Goal: Task Accomplishment & Management: Complete application form

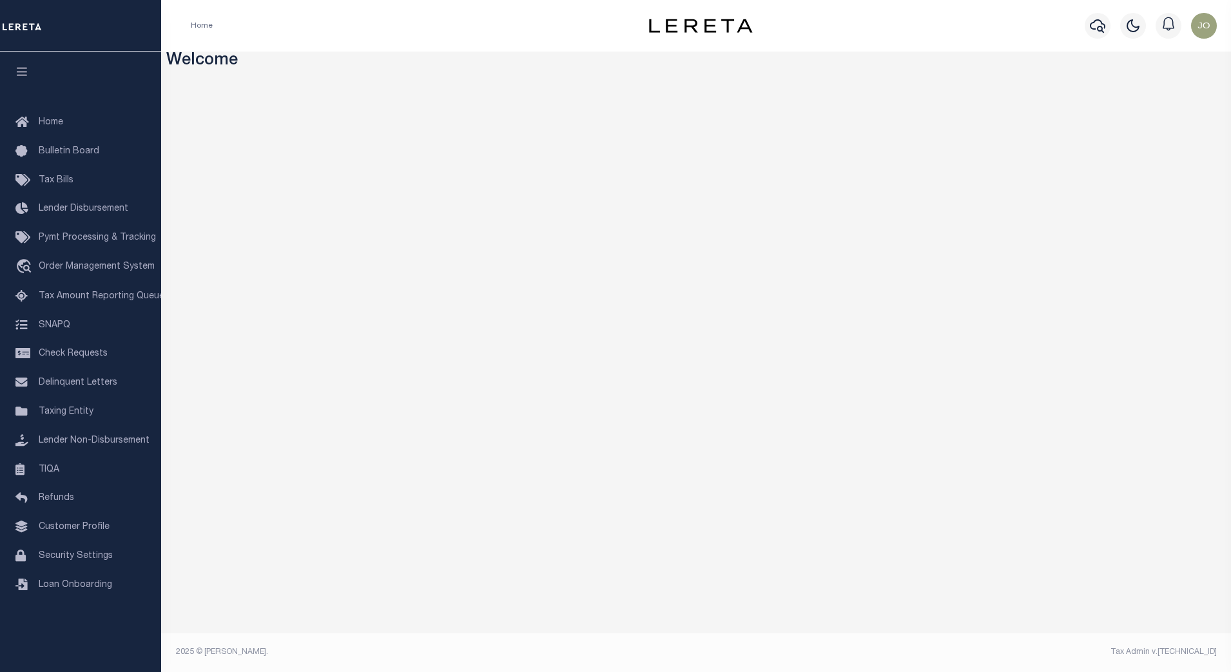
click at [561, 66] on h3 "Welcome" at bounding box center [696, 62] width 1060 height 20
click at [86, 530] on span "Customer Profile" at bounding box center [74, 527] width 71 height 9
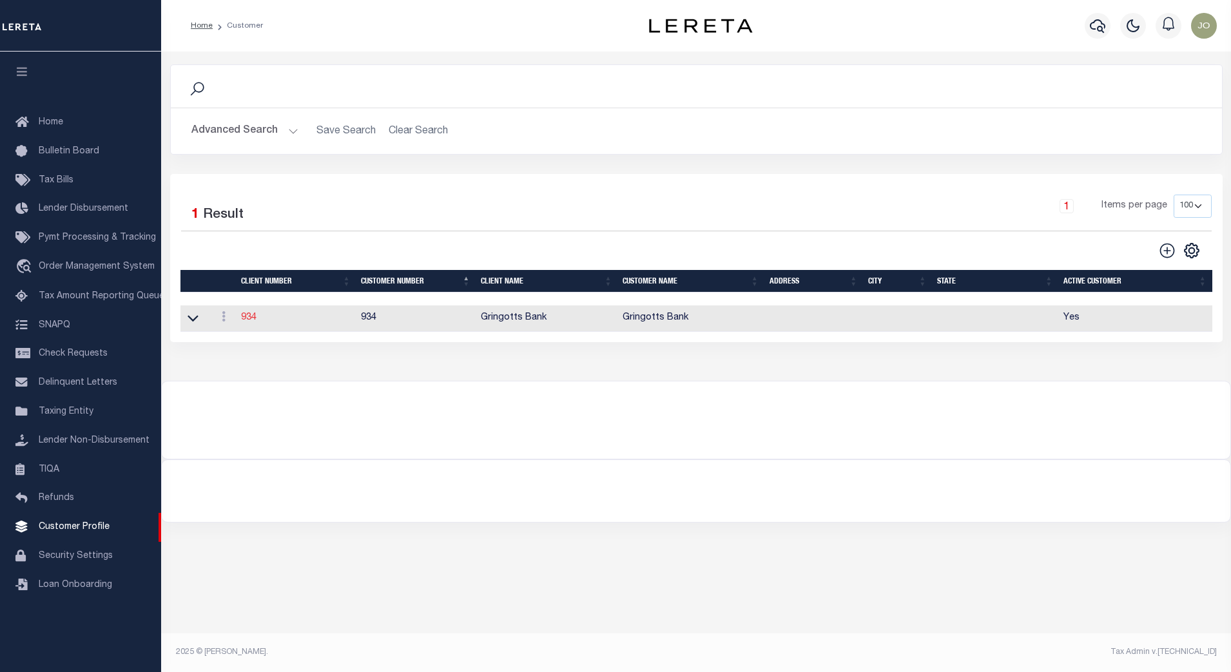
click at [249, 317] on link "934" at bounding box center [248, 317] width 15 height 9
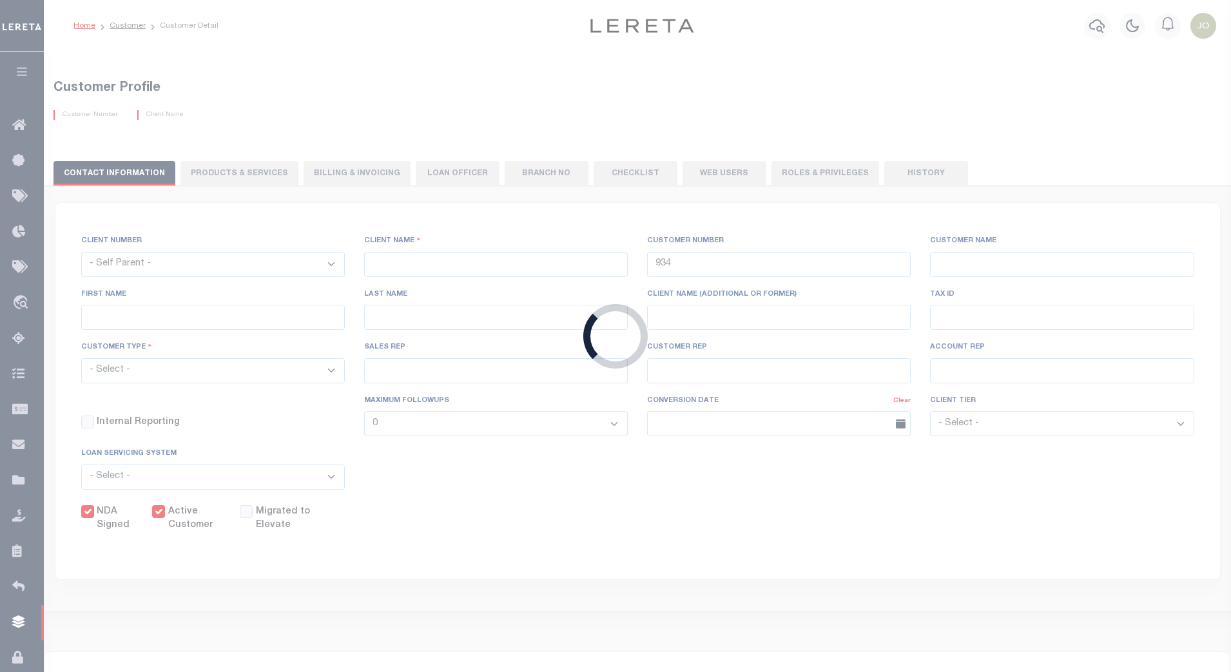
select select
type input "Gringotts Bank"
select select "Mixed Portfolio"
type input "Jose Cabrera"
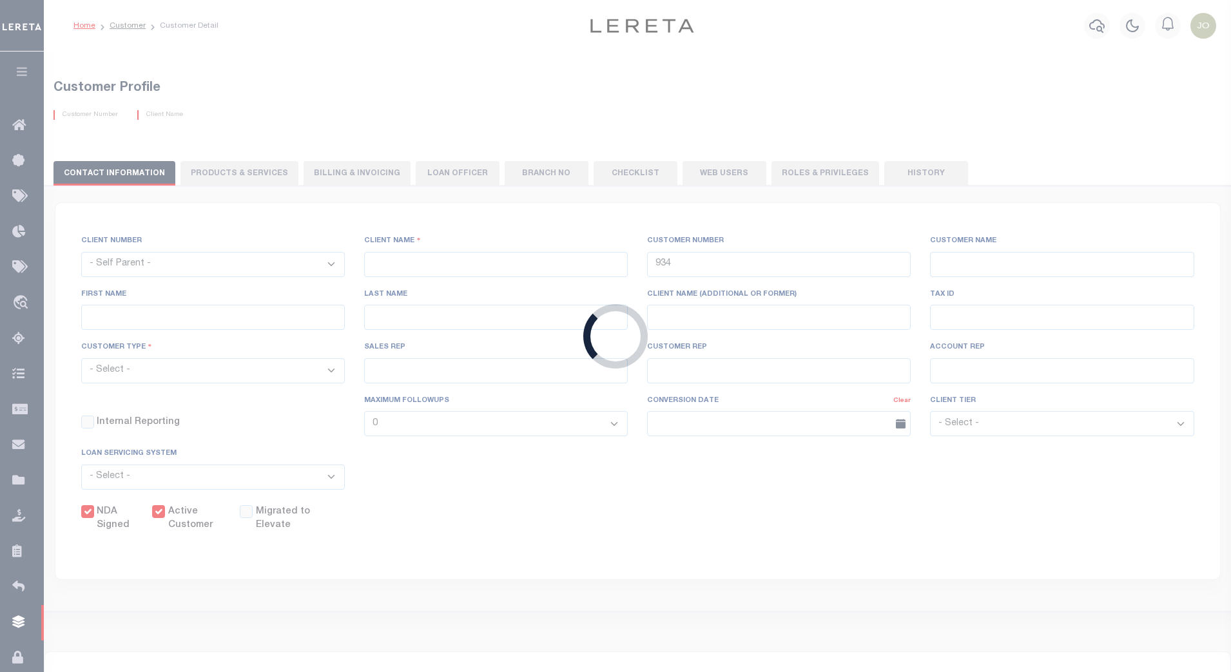
type input "08/22/2025"
select select "Tier 1"
select select "FIC"
checkbox input "true"
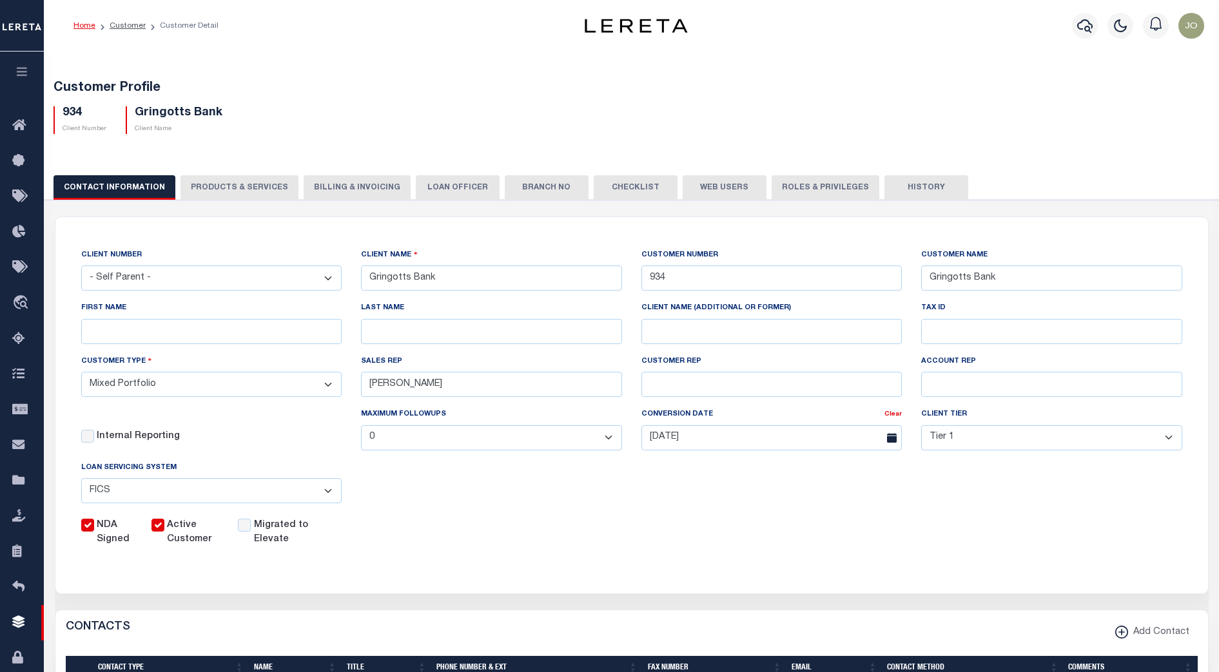
click at [270, 186] on button "PRODUCTS & SERVICES" at bounding box center [239, 187] width 118 height 24
select select "STX"
radio input "true"
checkbox input "true"
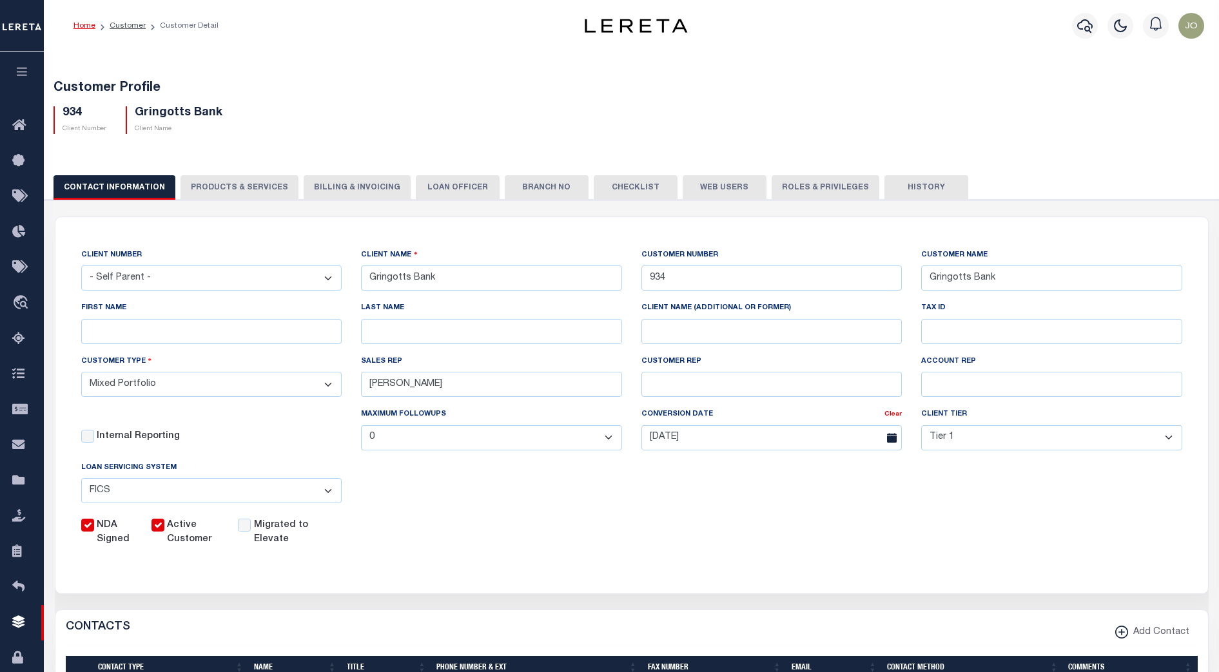
checkbox input "true"
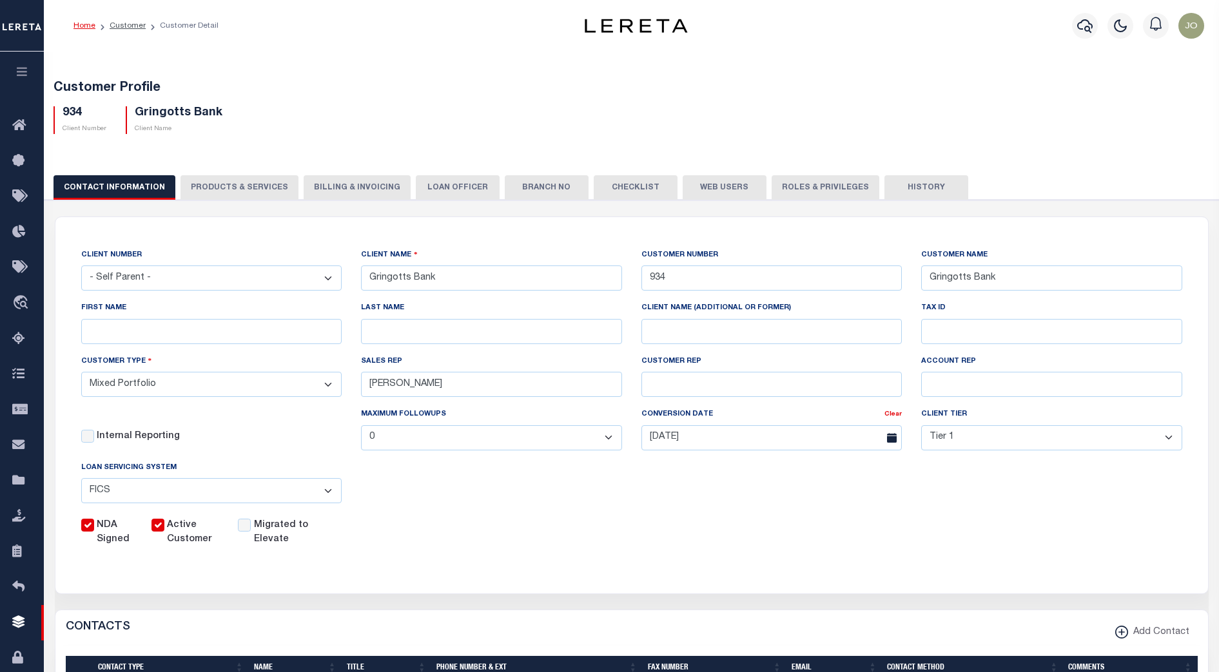
checkbox input "true"
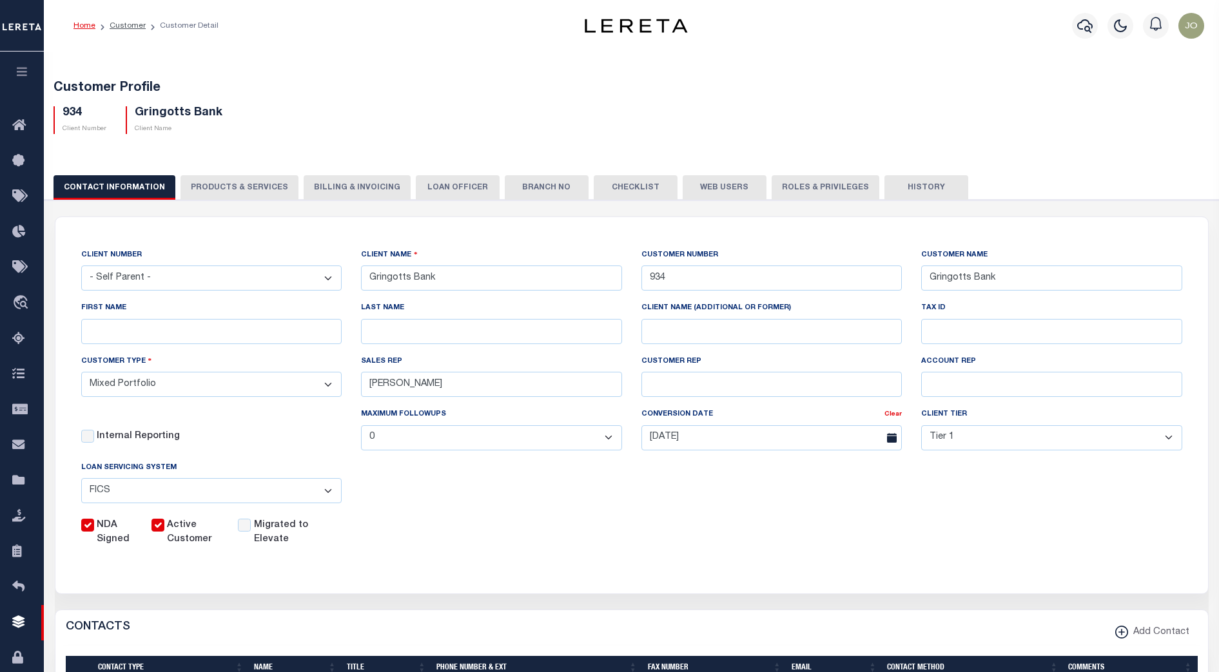
checkbox input "true"
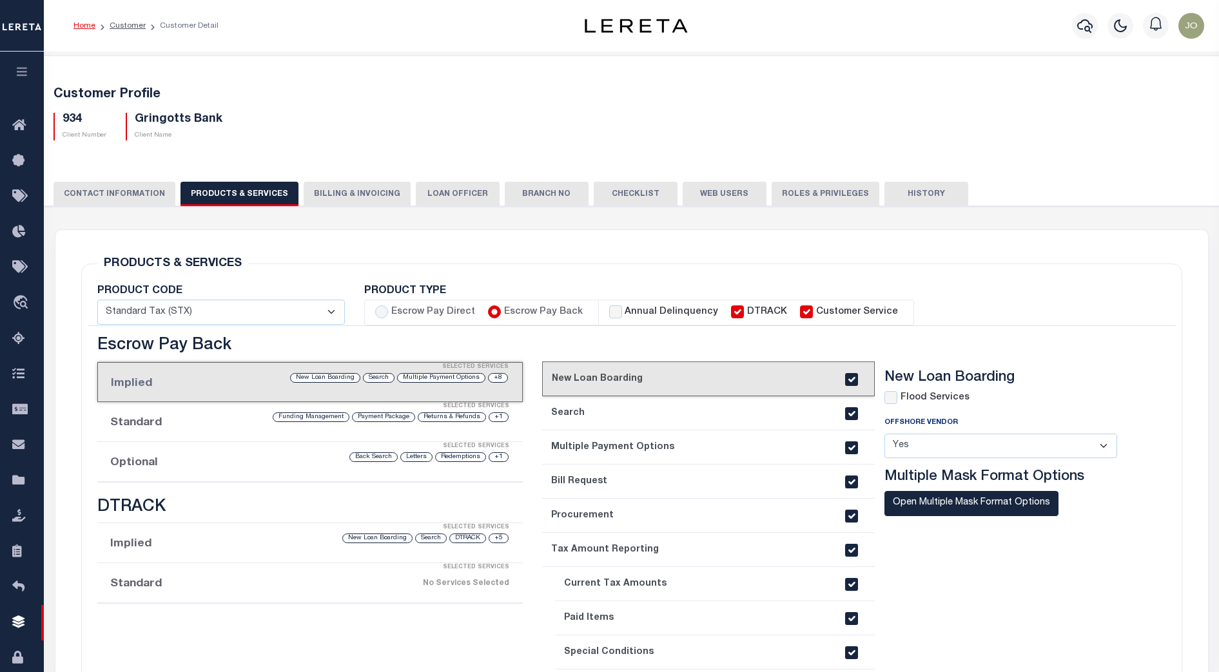
click at [661, 339] on div "current step: 1. New Loan Boarding 2. Search 3. Multiple Payment Options 4. Bil…" at bounding box center [844, 561] width 604 height 450
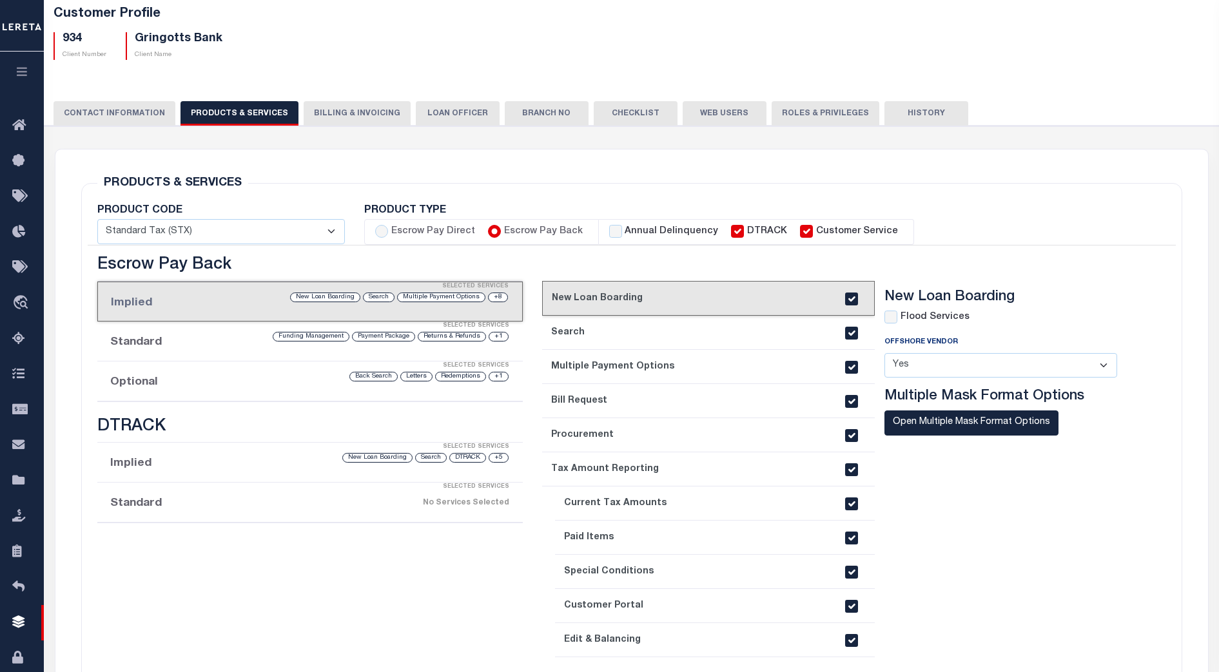
click at [256, 396] on li "Optional Selected Services +1 Redemptions Letters Back Search" at bounding box center [310, 382] width 426 height 40
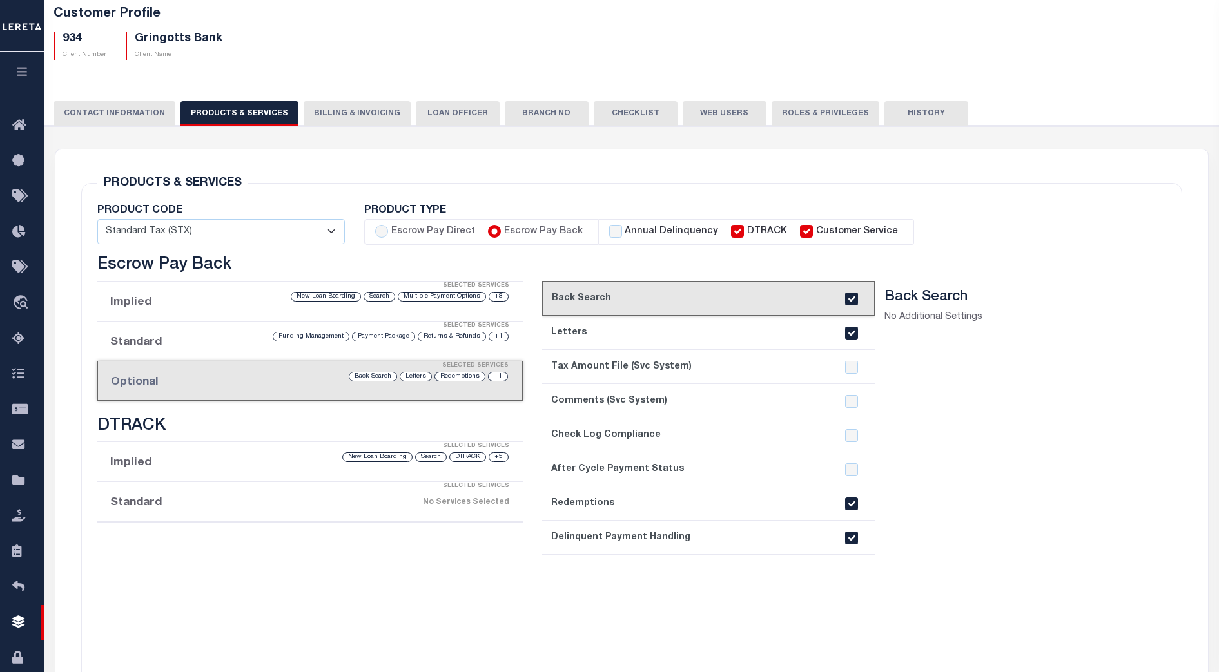
click at [960, 418] on section "Back Search No Additional Settings" at bounding box center [1010, 494] width 253 height 410
drag, startPoint x: 1054, startPoint y: 415, endPoint x: 1049, endPoint y: 421, distance: 7.8
click at [1054, 415] on section "Back Search No Additional Settings" at bounding box center [1010, 494] width 253 height 410
click at [1017, 541] on section "Back Search No Additional Settings" at bounding box center [1010, 494] width 253 height 410
click at [893, 396] on section "Back Search No Additional Settings" at bounding box center [1010, 494] width 253 height 410
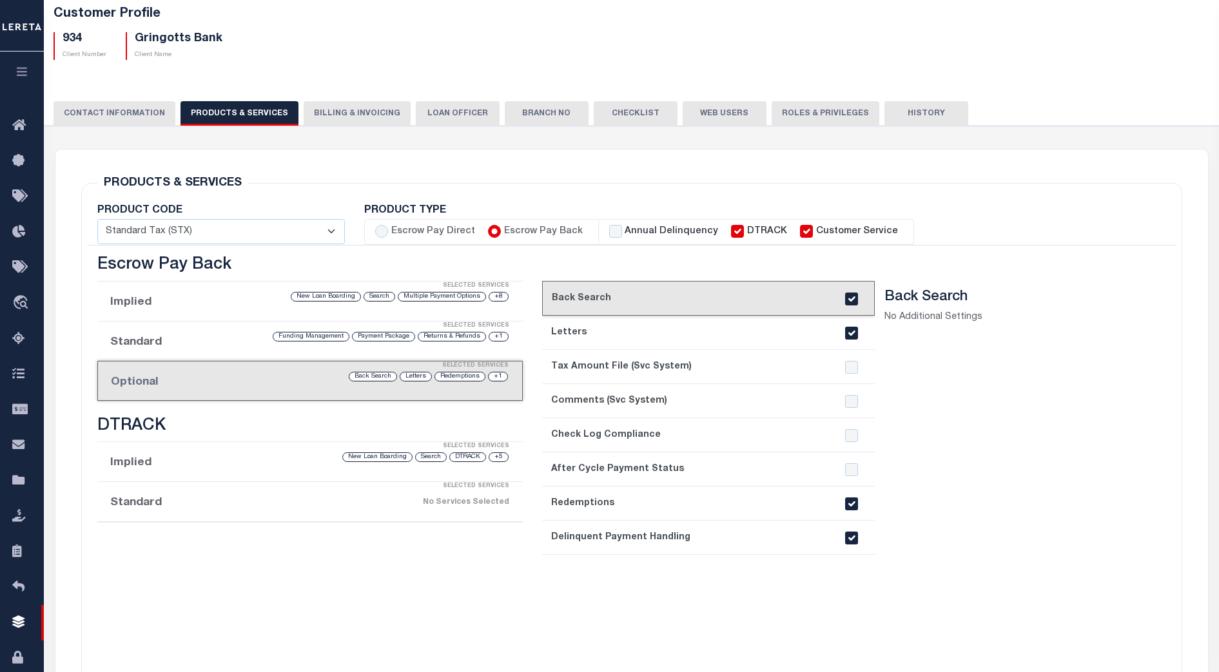
click at [876, 264] on div "current step: 1. Back Search 2. Letters 3. Tax Amount File (Svc System) 4. Comm…" at bounding box center [844, 481] width 604 height 450
click at [454, 258] on h3 "Escrow Pay Back" at bounding box center [310, 266] width 426 height 20
